Goal: Information Seeking & Learning: Learn about a topic

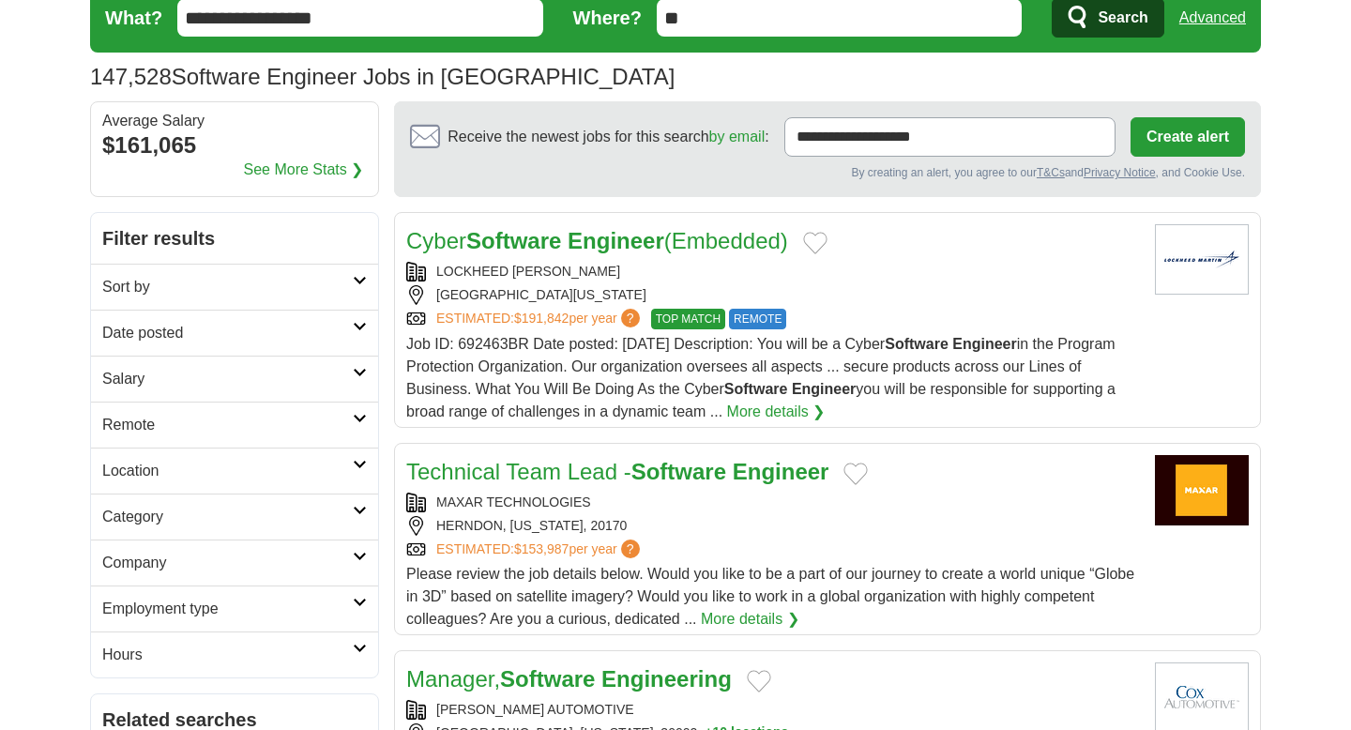
scroll to position [74, 0]
click at [184, 605] on h2 "Employment type" at bounding box center [227, 609] width 251 height 23
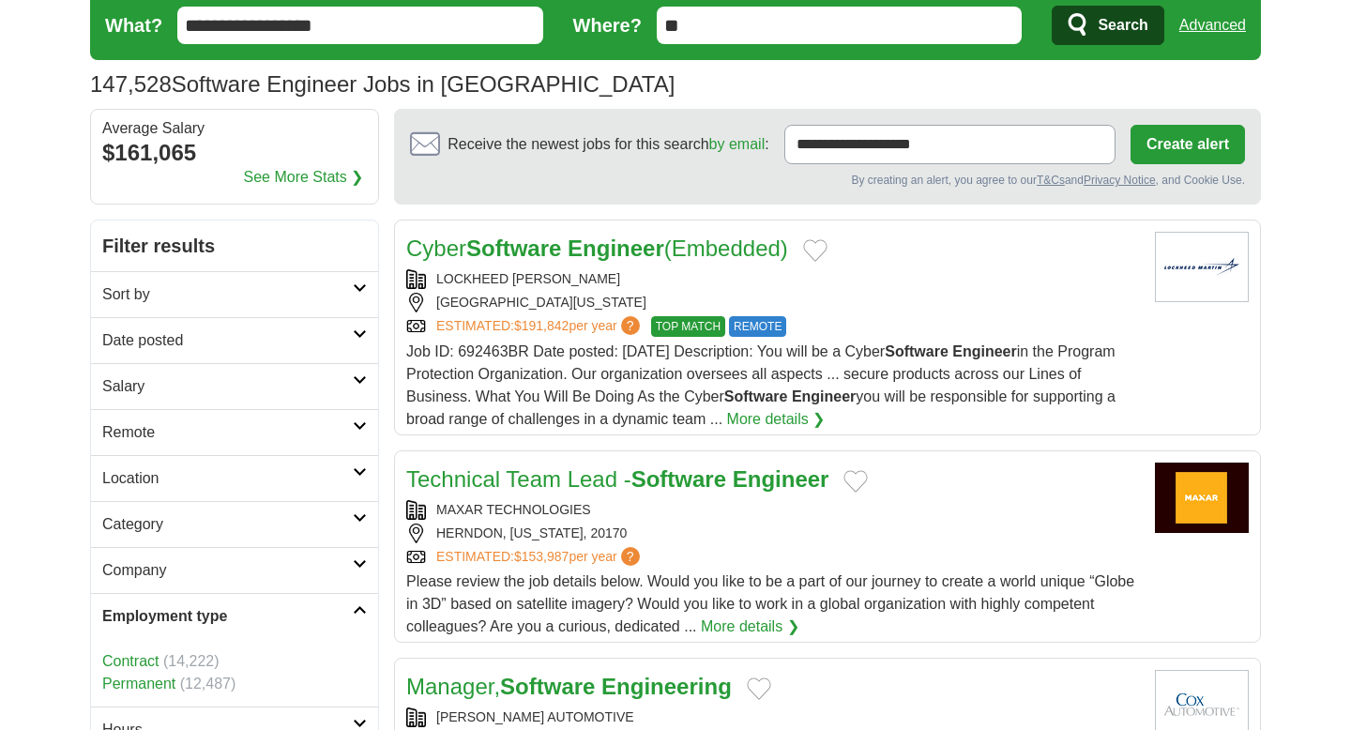
scroll to position [0, 0]
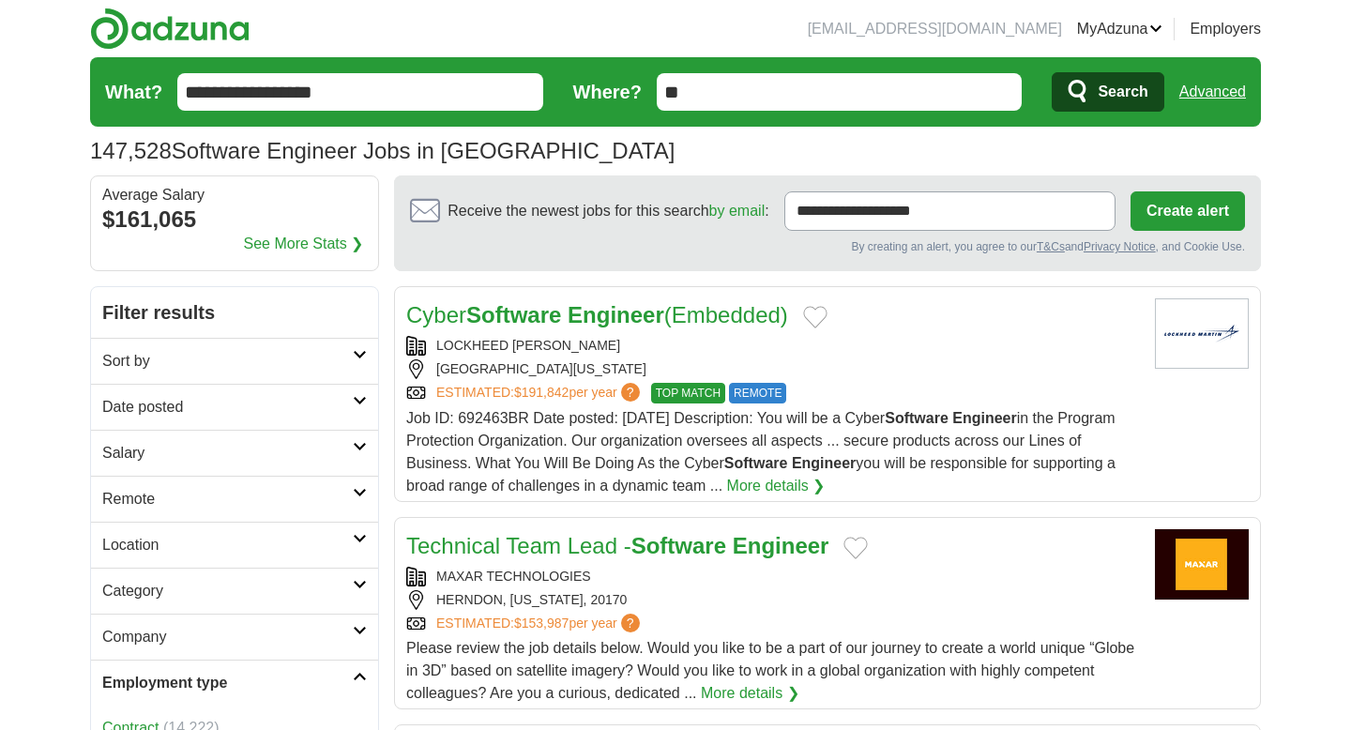
click at [220, 373] on link "Sort by" at bounding box center [234, 361] width 287 height 46
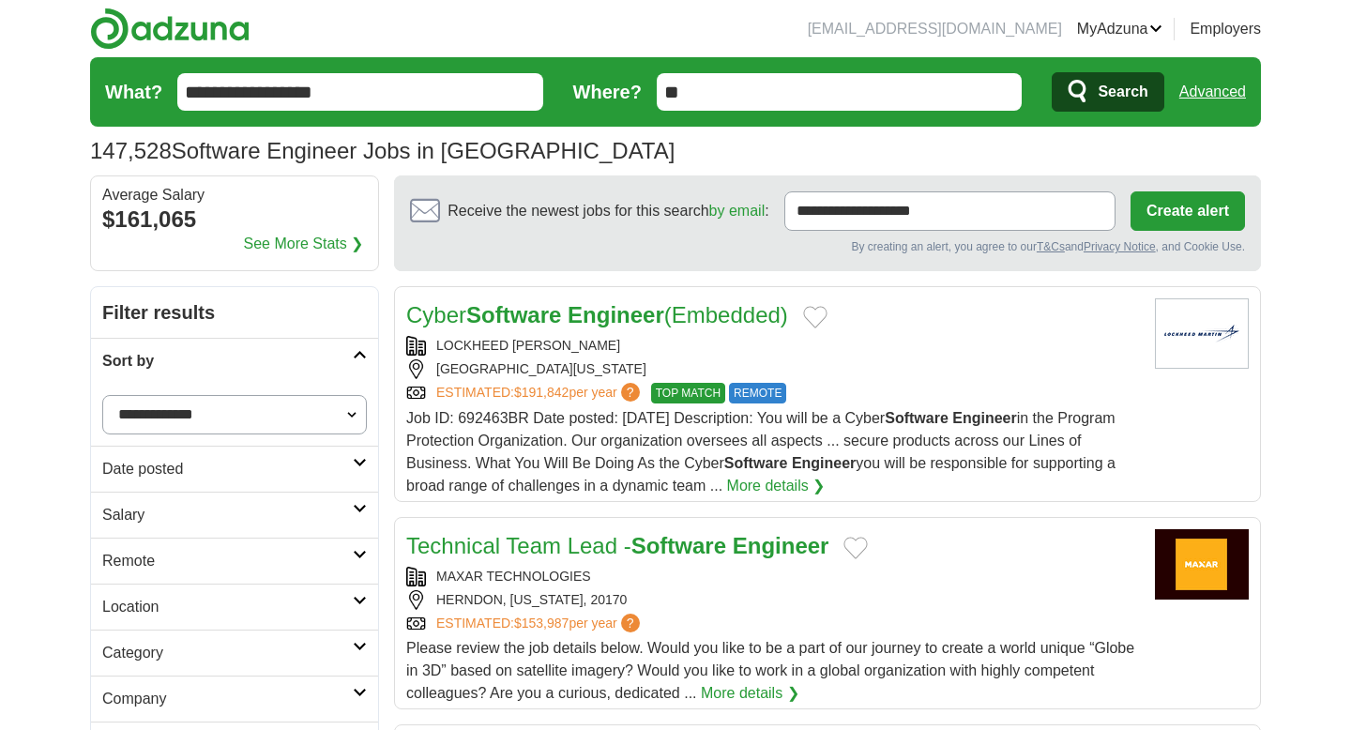
click at [184, 426] on select "**********" at bounding box center [234, 414] width 265 height 39
select select "**********"
click at [102, 395] on select "**********" at bounding box center [234, 414] width 265 height 39
click at [202, 461] on h2 "Date posted" at bounding box center [227, 469] width 251 height 23
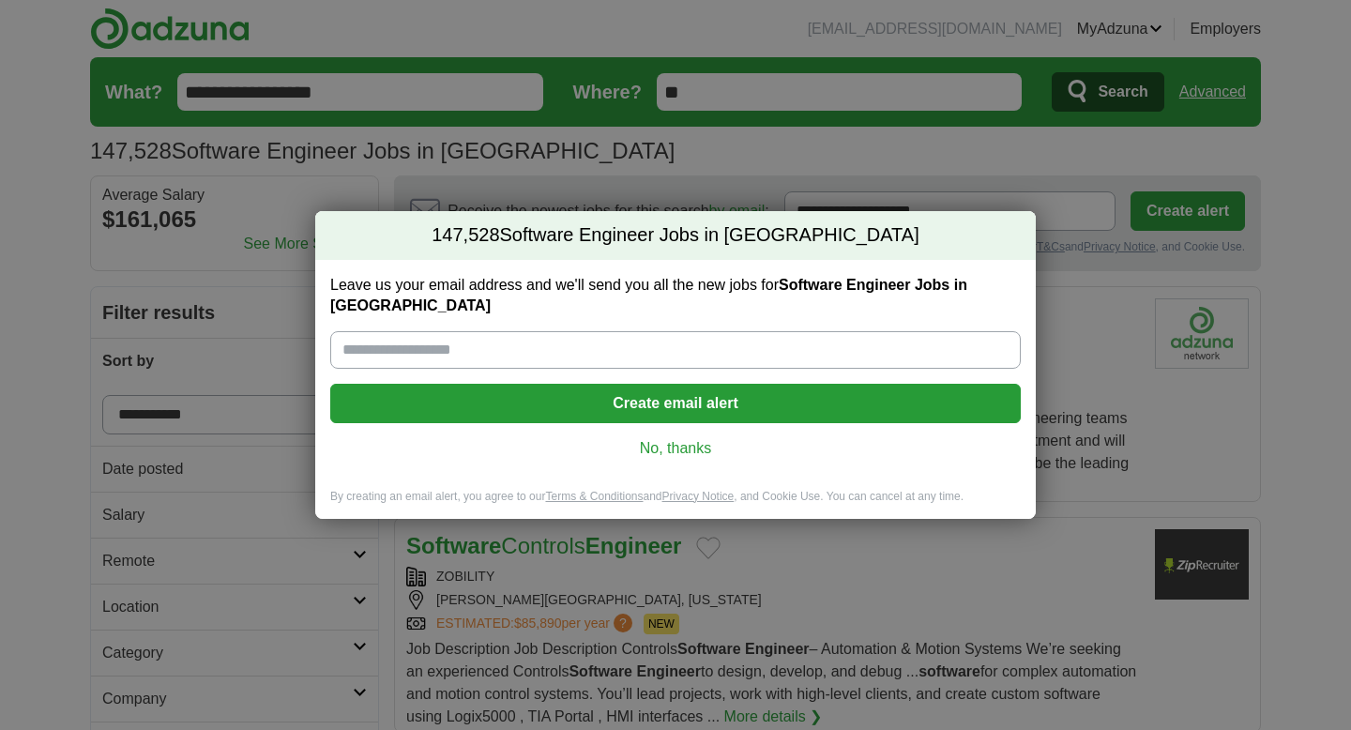
click at [687, 438] on link "No, thanks" at bounding box center [675, 448] width 661 height 21
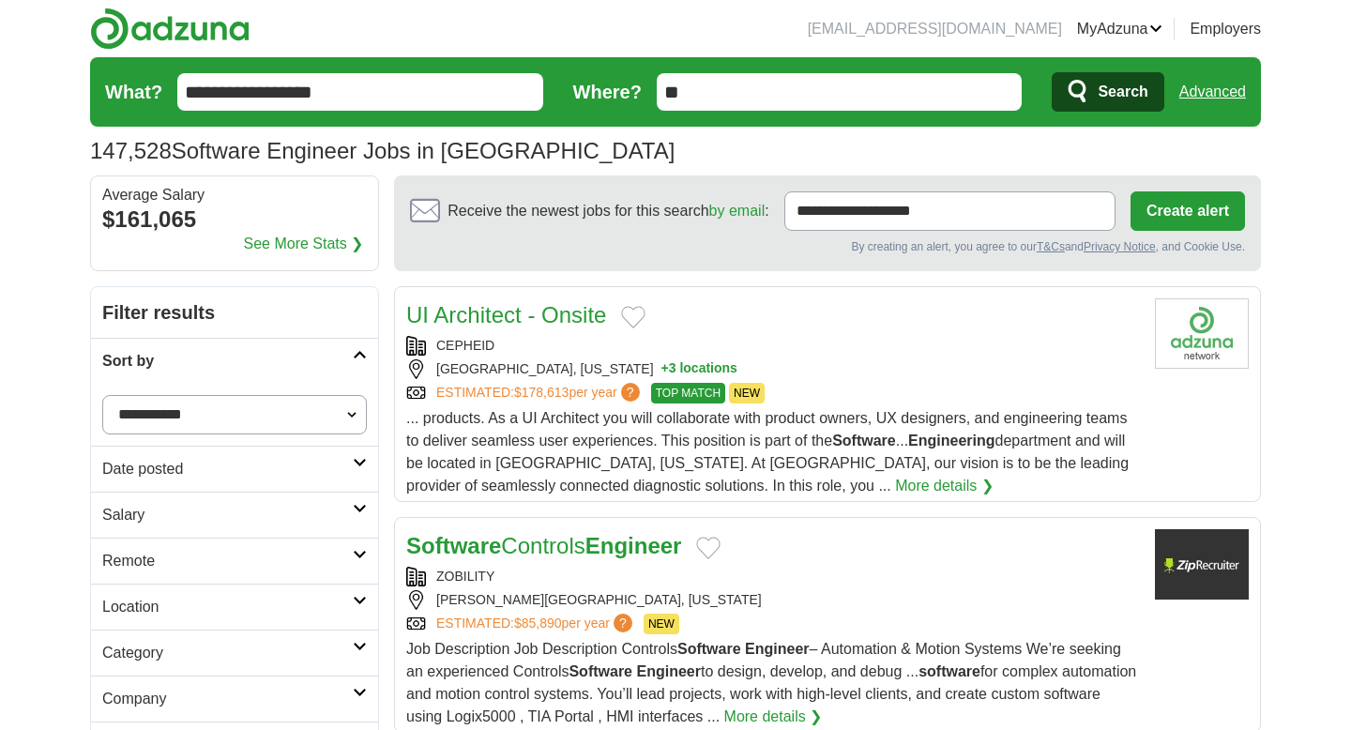
click at [241, 474] on h2 "Date posted" at bounding box center [227, 469] width 251 height 23
click at [174, 510] on link "Last 24 hours" at bounding box center [234, 514] width 265 height 23
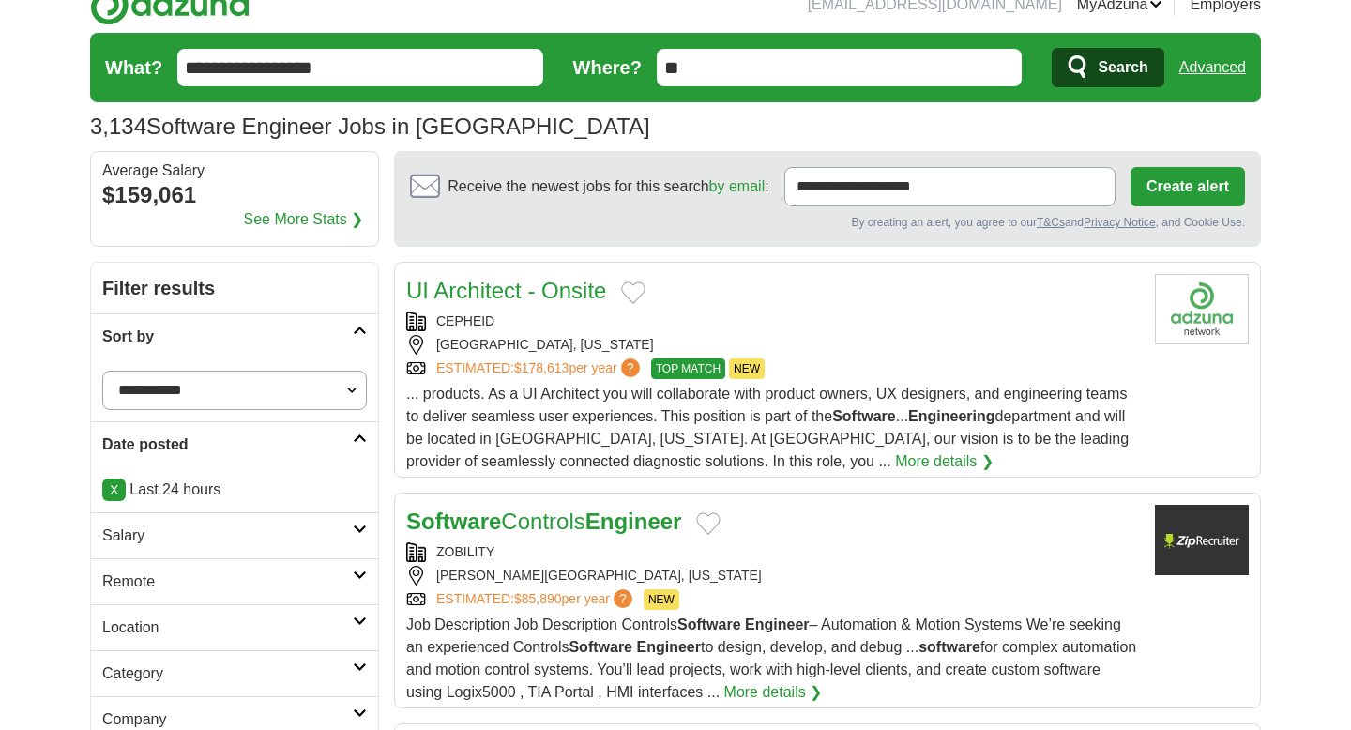
scroll to position [26, 0]
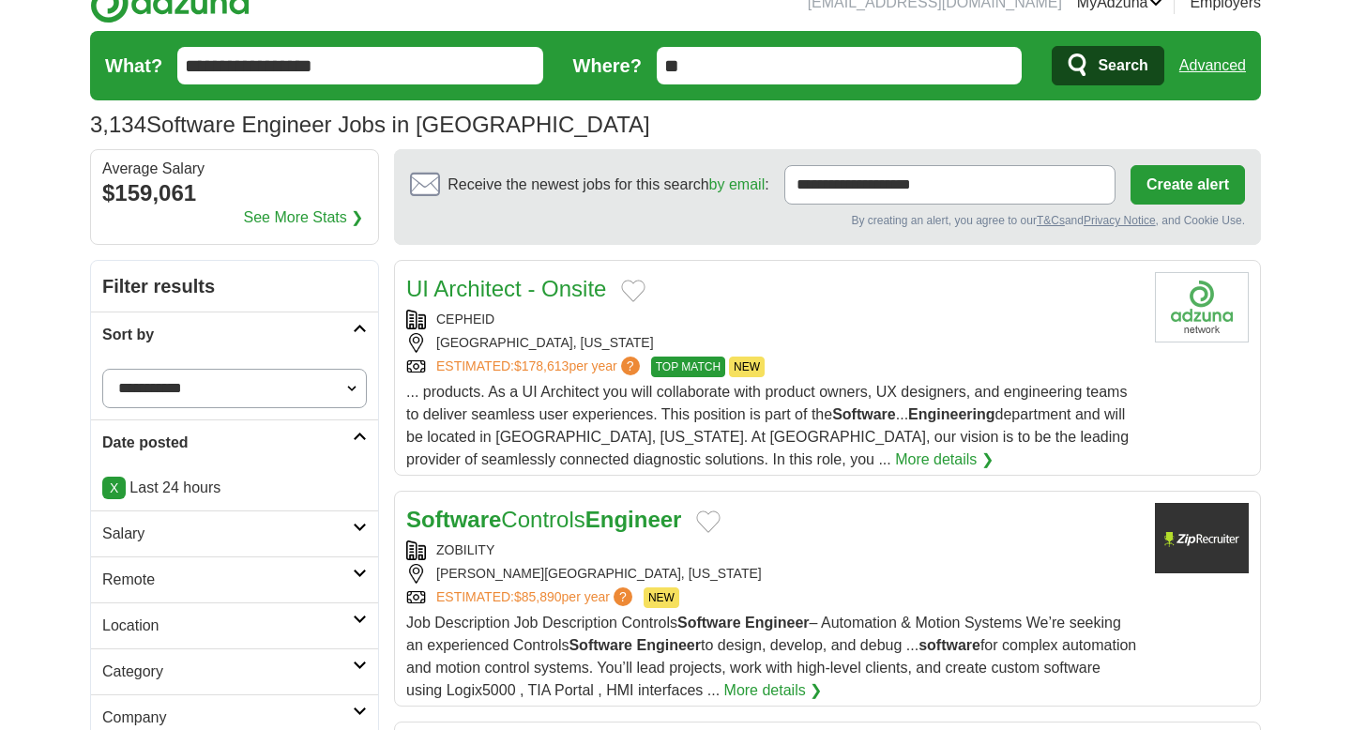
click at [237, 575] on h2 "Remote" at bounding box center [227, 580] width 251 height 23
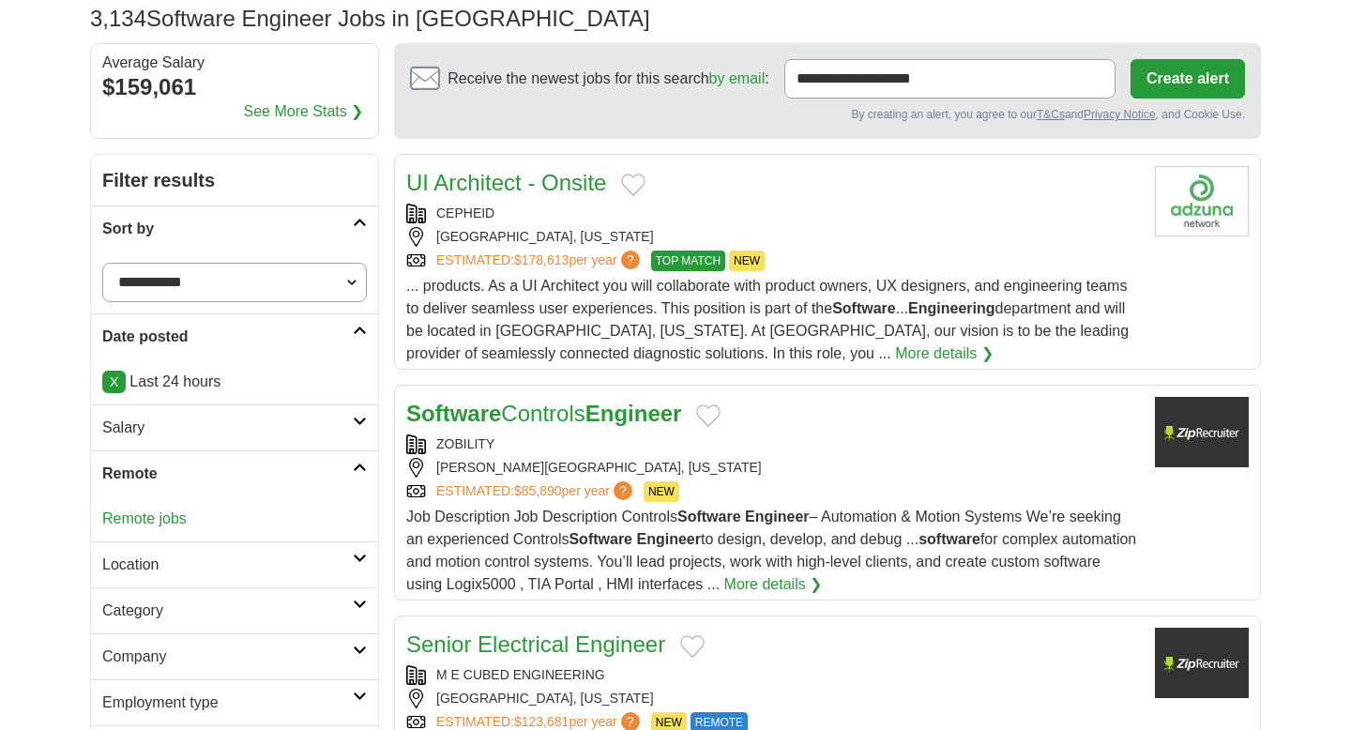
scroll to position [137, 0]
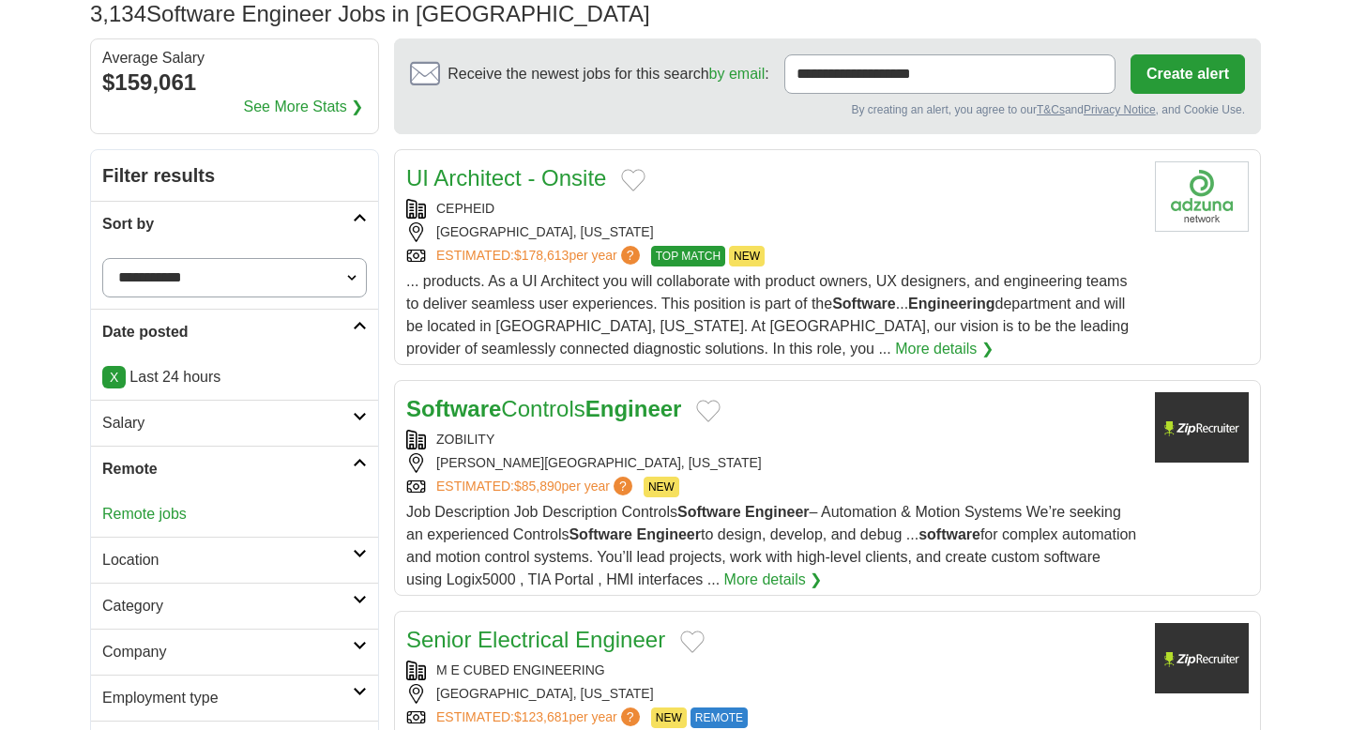
click at [560, 426] on div "Software Controls Engineer ZOBILITY [PERSON_NAME][GEOGRAPHIC_DATA], [US_STATE] …" at bounding box center [773, 491] width 734 height 199
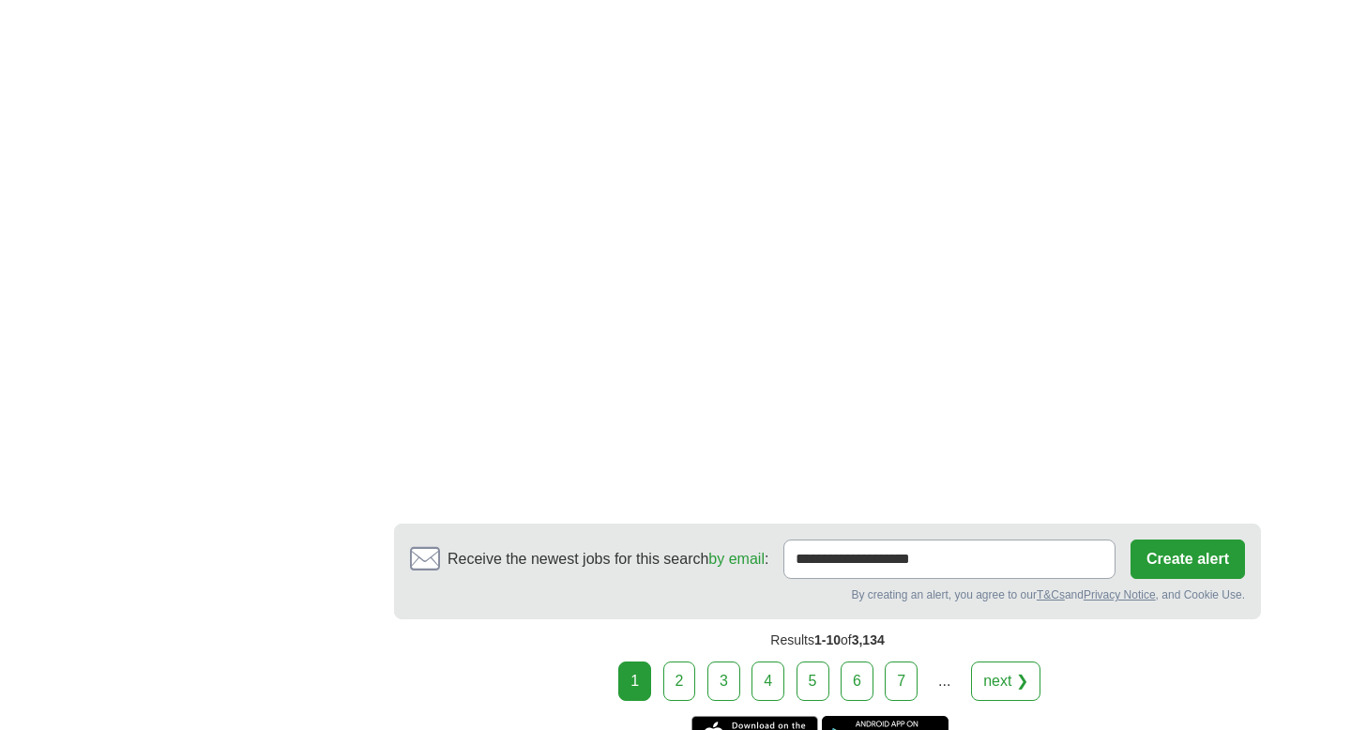
scroll to position [3052, 0]
click at [679, 698] on link "2" at bounding box center [679, 681] width 33 height 39
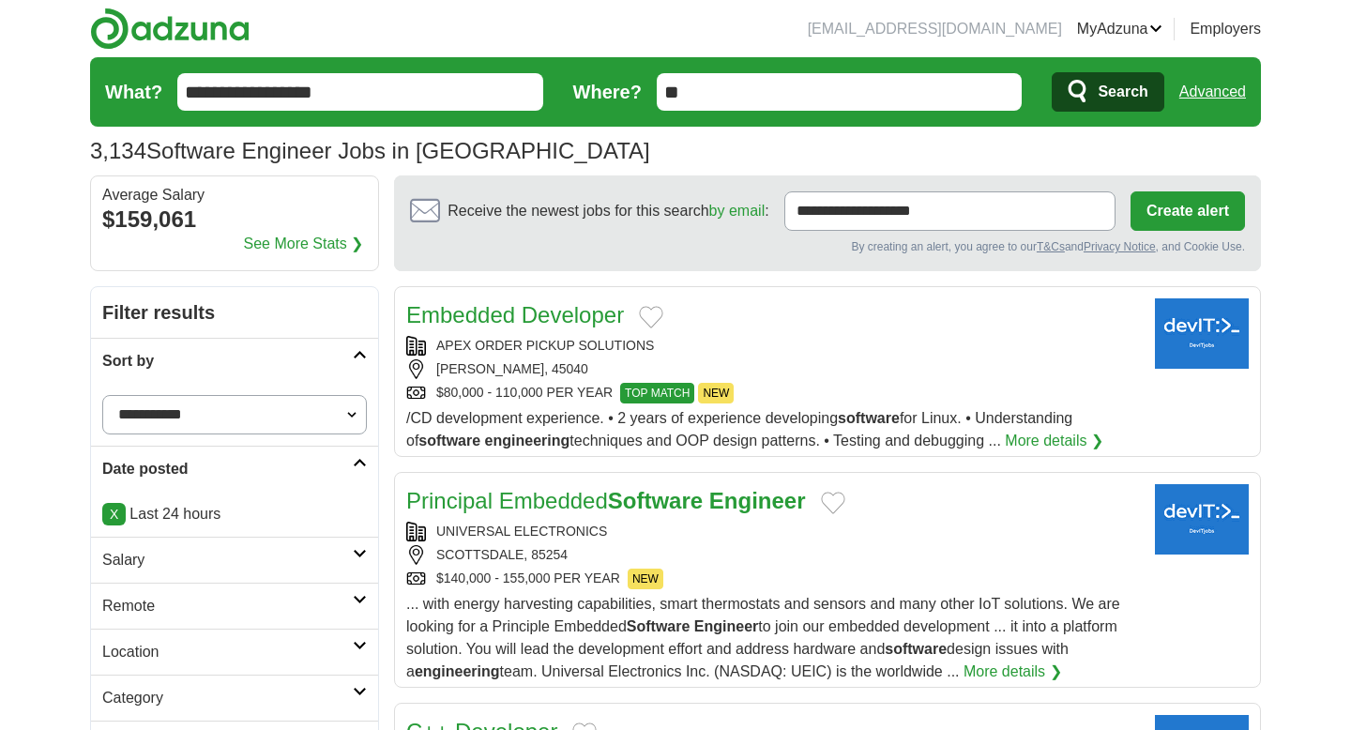
click at [242, 404] on select "**********" at bounding box center [234, 414] width 265 height 39
click at [114, 510] on link "X" at bounding box center [113, 514] width 23 height 23
click at [190, 463] on h2 "Date posted" at bounding box center [227, 469] width 251 height 23
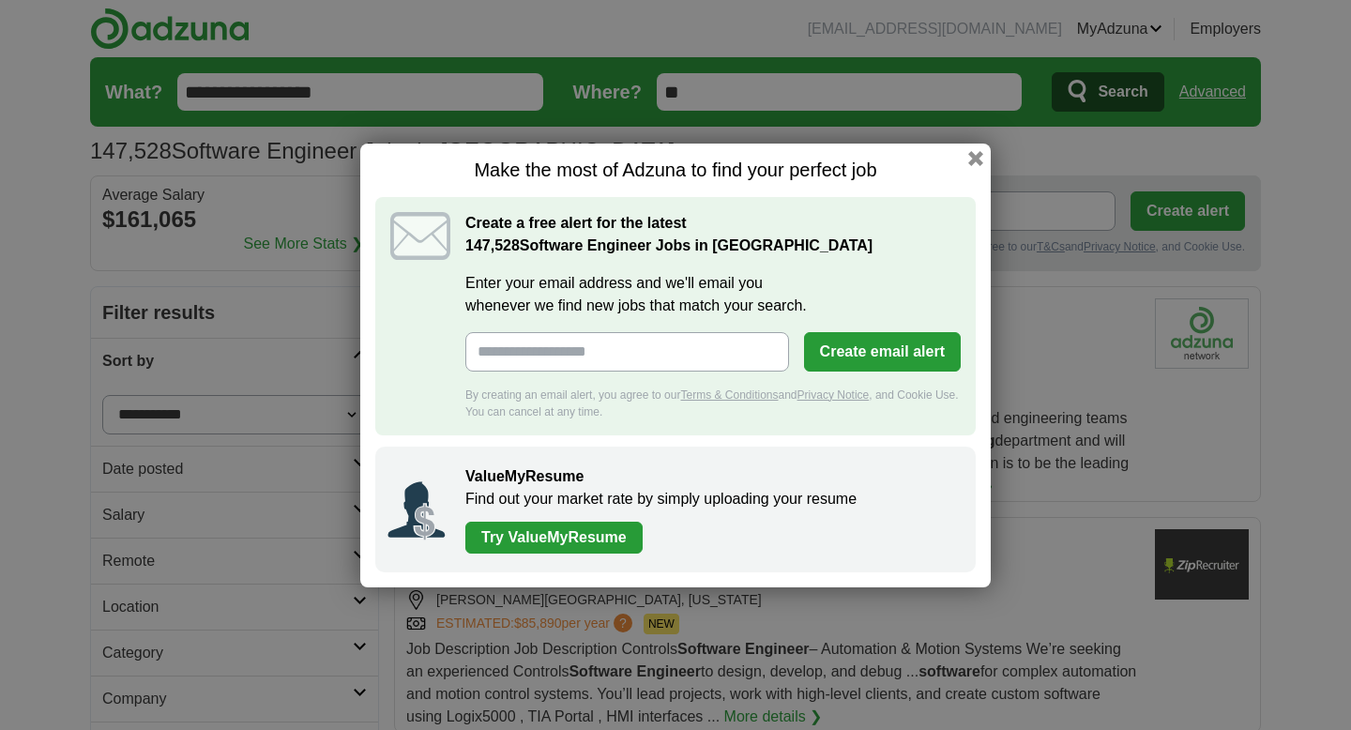
click at [986, 158] on div "Make the most of Adzuna to find your perfect job Create a free alert for the la…" at bounding box center [675, 366] width 631 height 444
click at [974, 154] on button "button" at bounding box center [976, 157] width 21 height 21
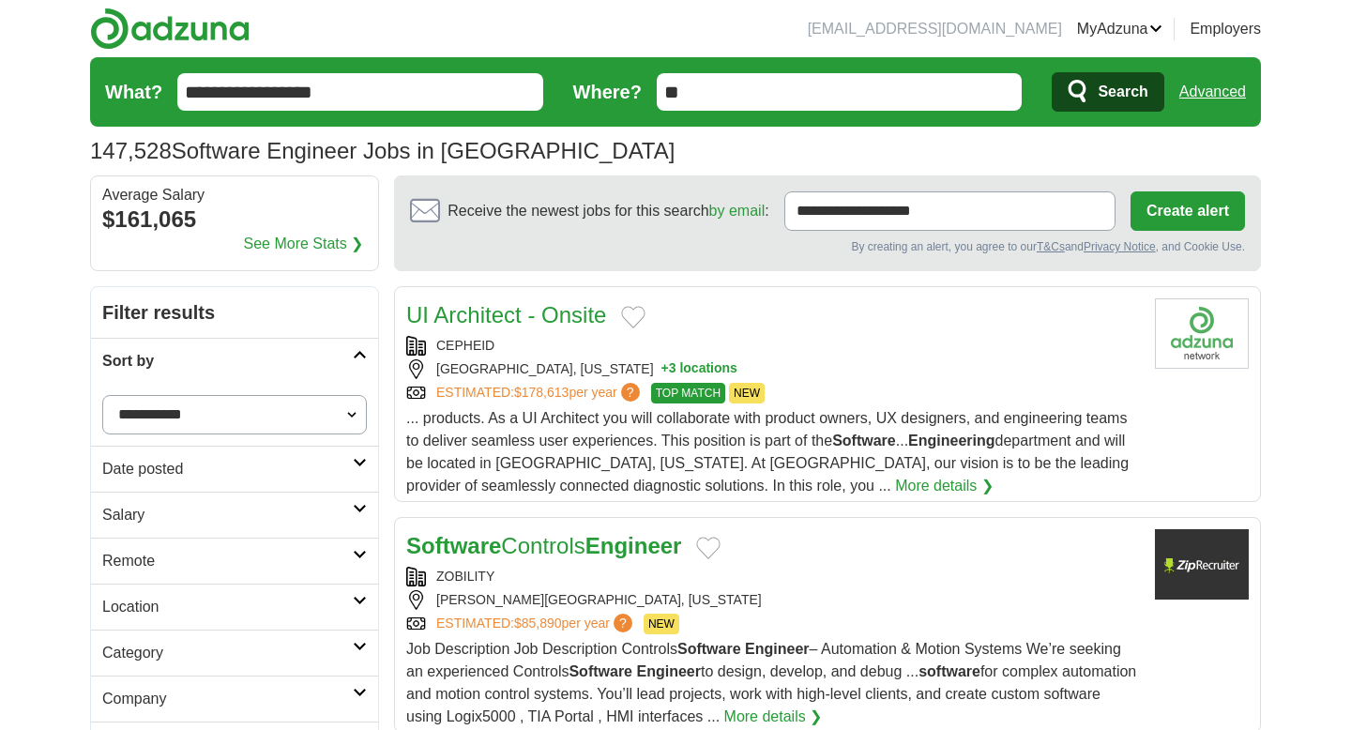
click at [196, 474] on h2 "Date posted" at bounding box center [227, 469] width 251 height 23
click at [169, 535] on link "Last 3 days" at bounding box center [234, 540] width 265 height 23
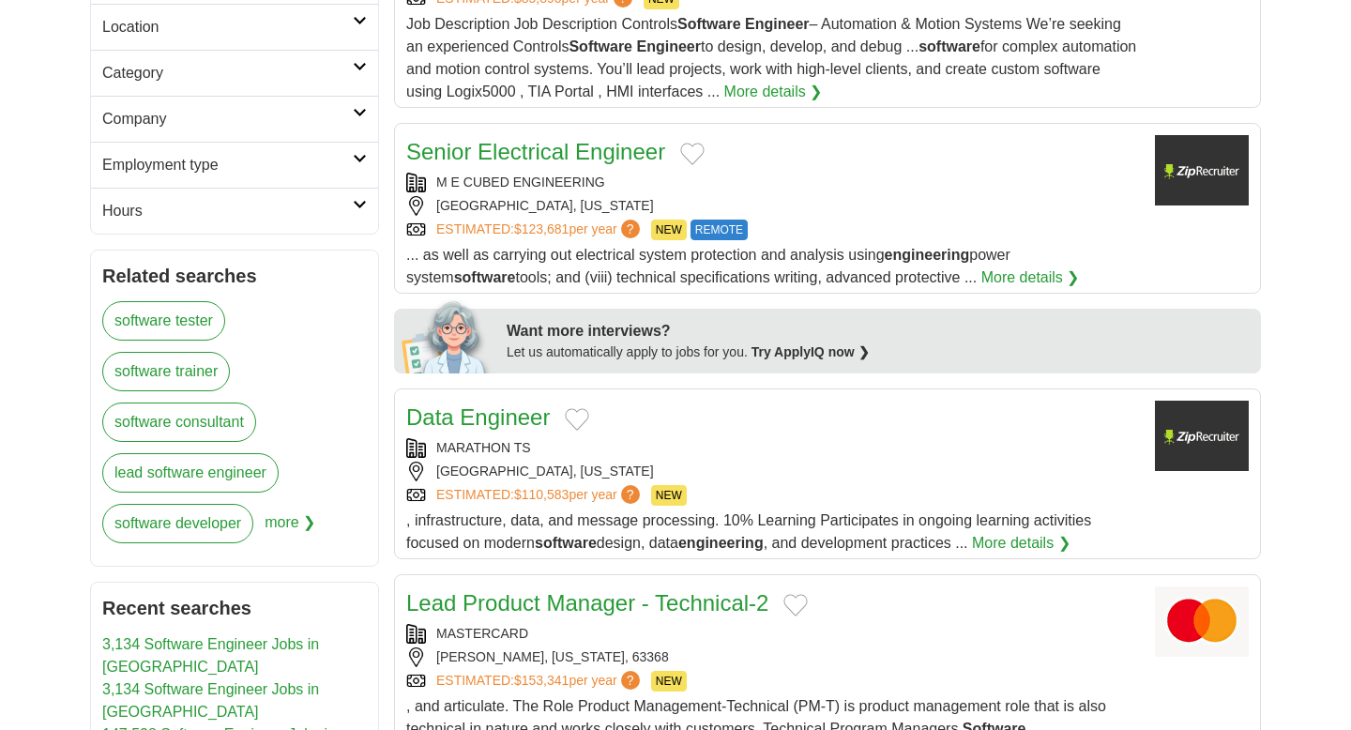
scroll to position [330, 0]
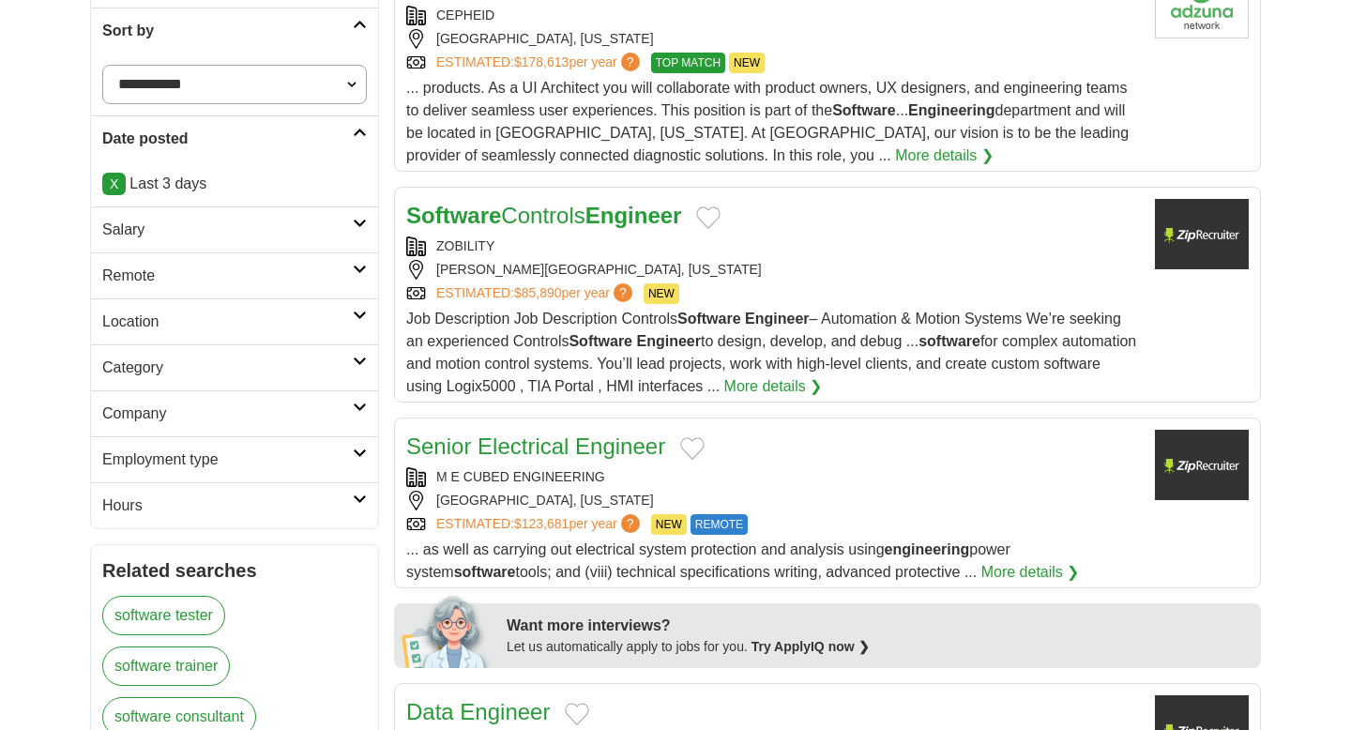
click at [182, 420] on h2 "Company" at bounding box center [227, 414] width 251 height 23
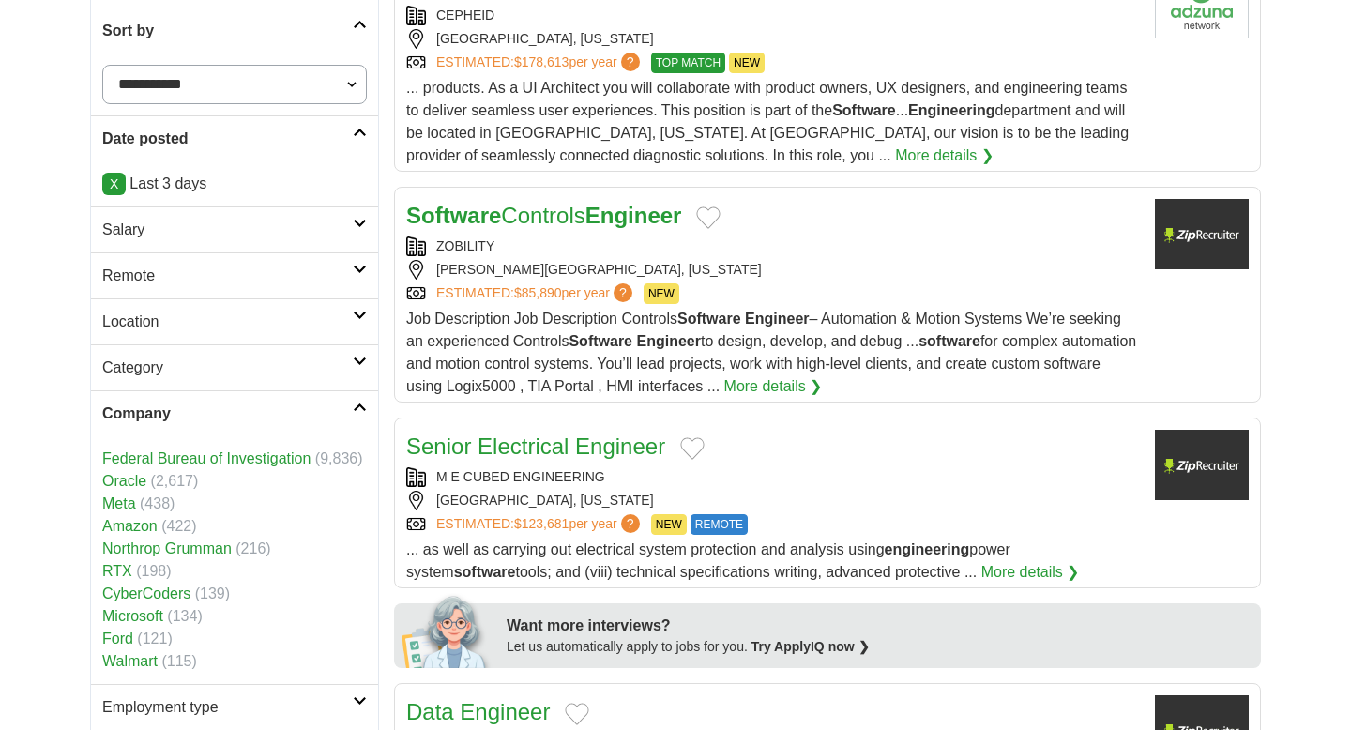
click at [192, 327] on h2 "Location" at bounding box center [227, 322] width 251 height 23
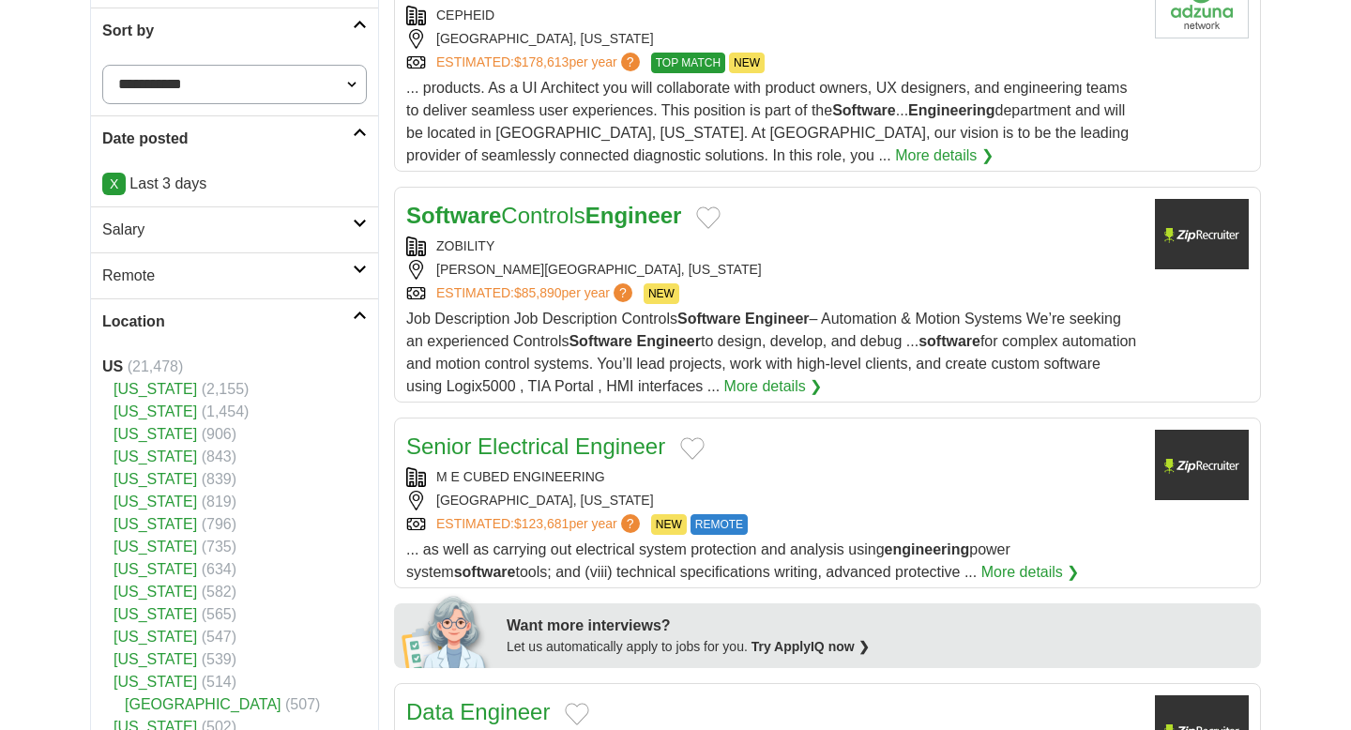
click at [187, 273] on h2 "Remote" at bounding box center [227, 276] width 251 height 23
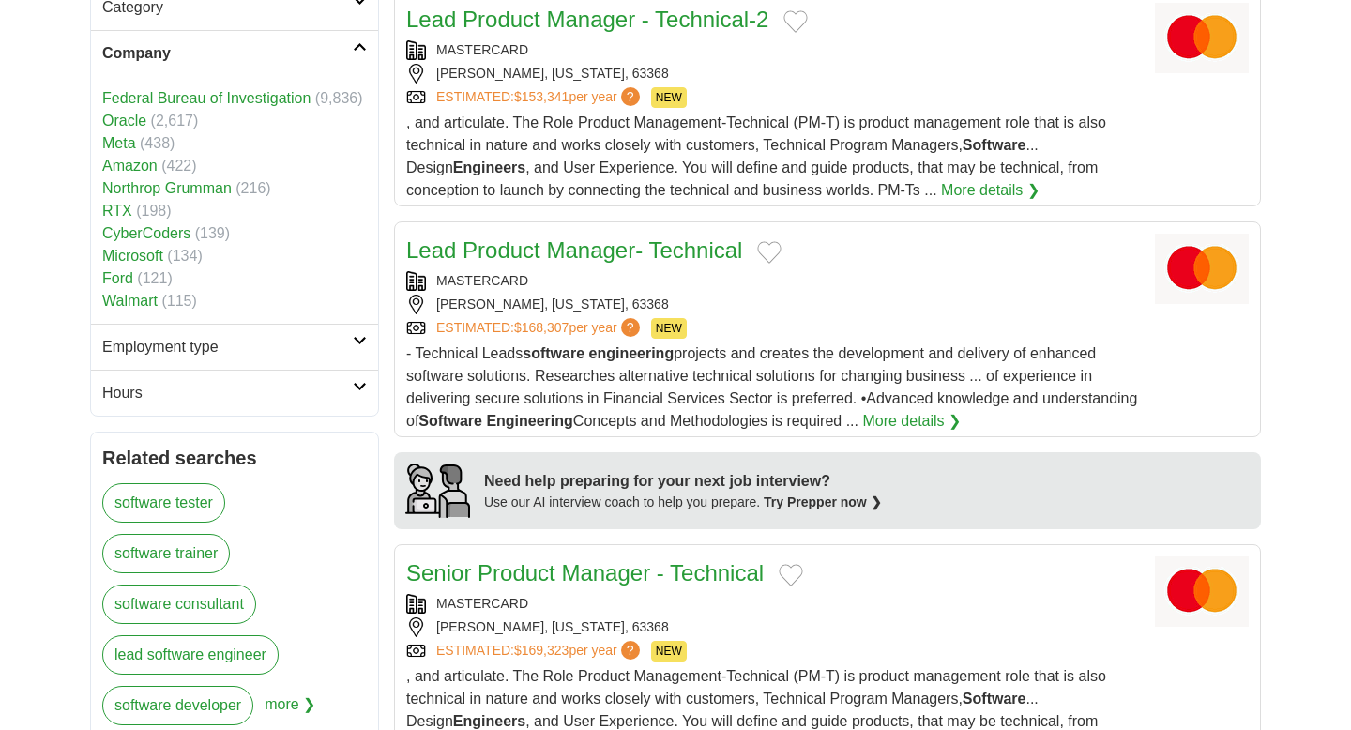
scroll to position [1211, 0]
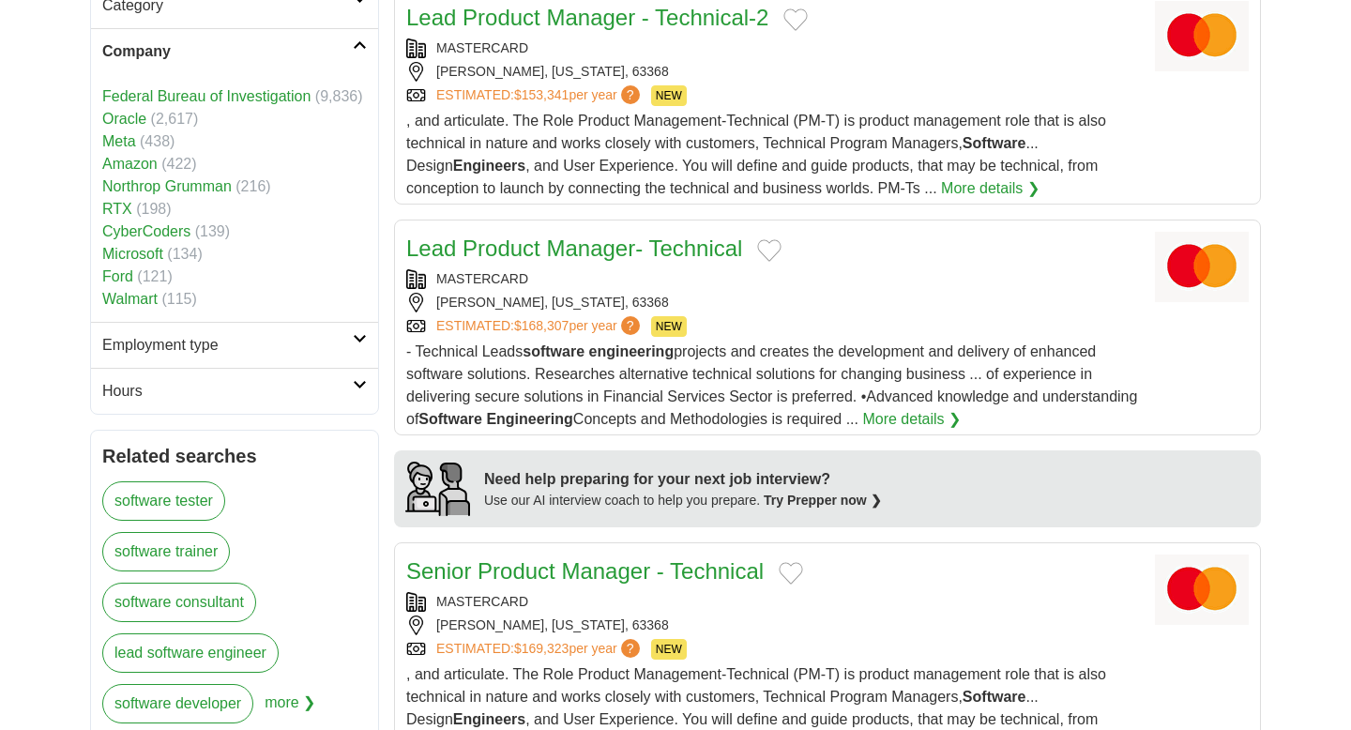
click at [206, 339] on h2 "Employment type" at bounding box center [227, 345] width 251 height 23
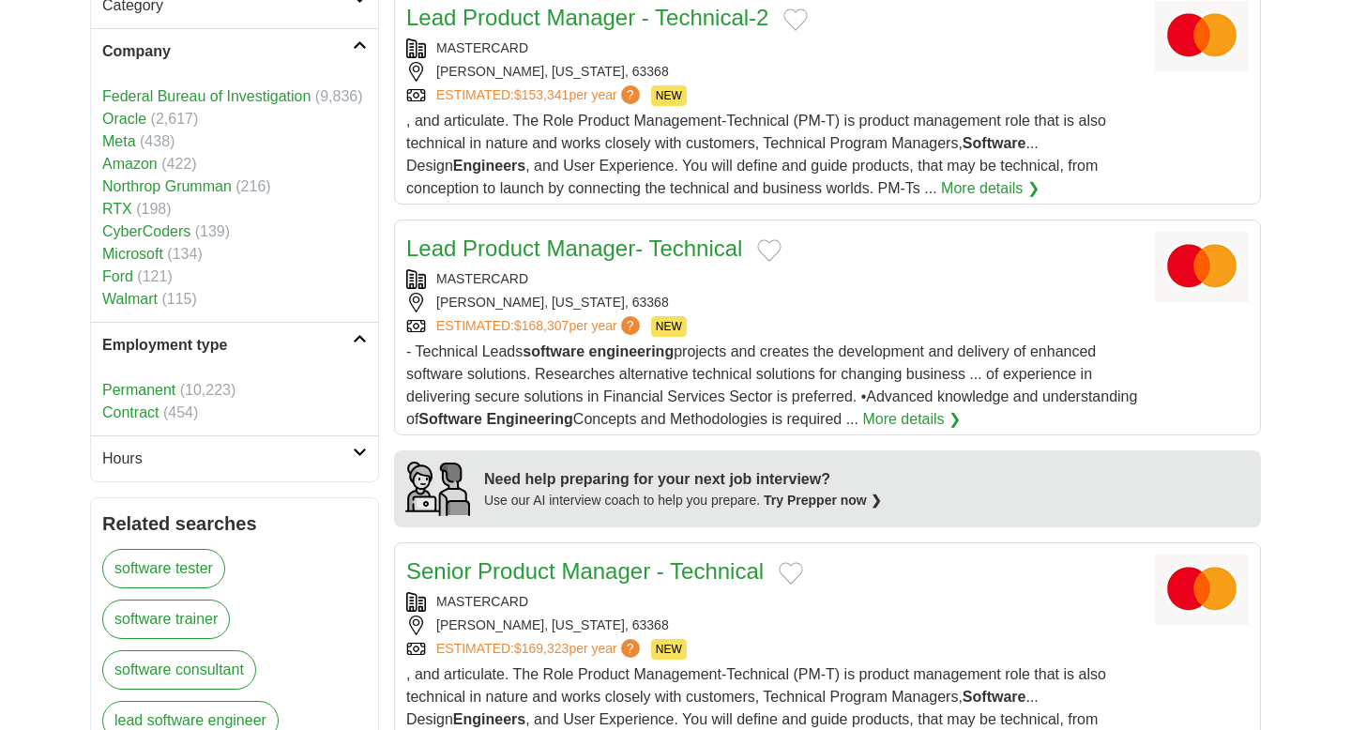
click at [157, 412] on link "Contract" at bounding box center [130, 412] width 56 height 16
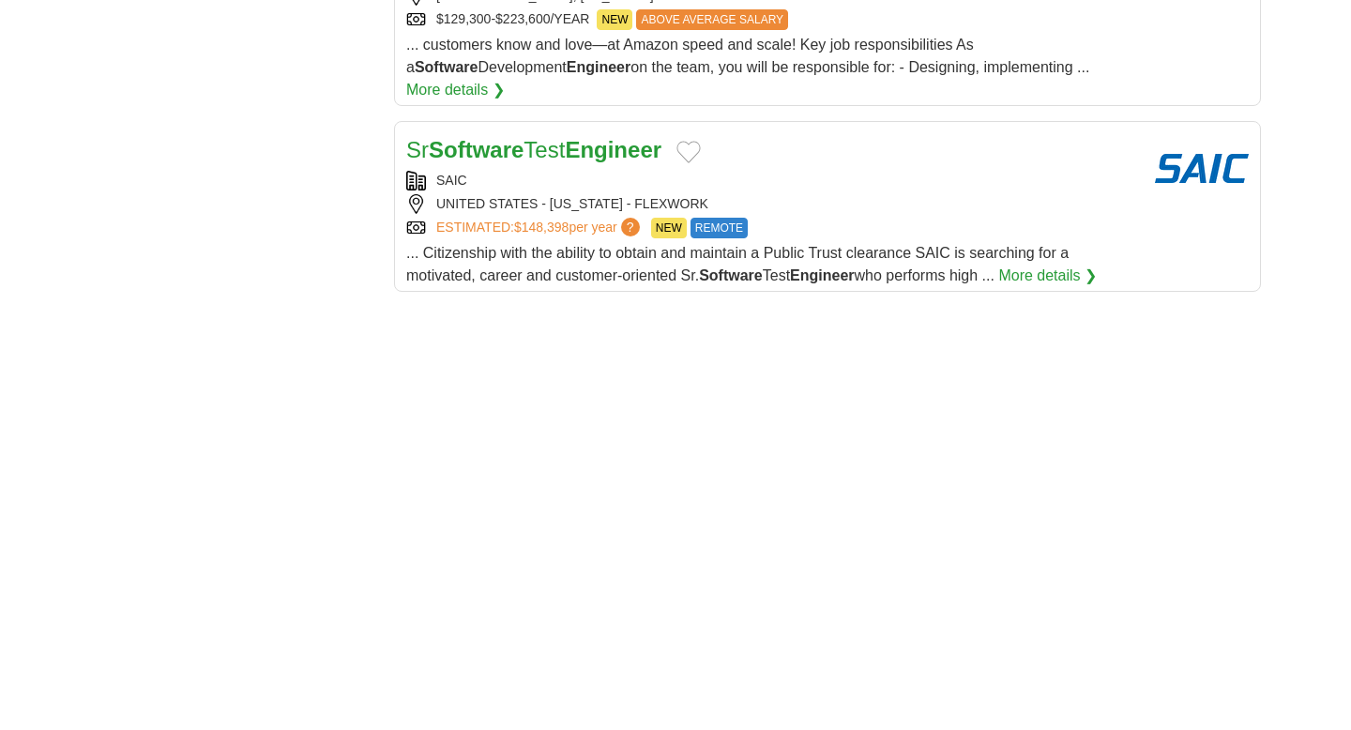
scroll to position [2270, 0]
